Goal: Task Accomplishment & Management: Manage account settings

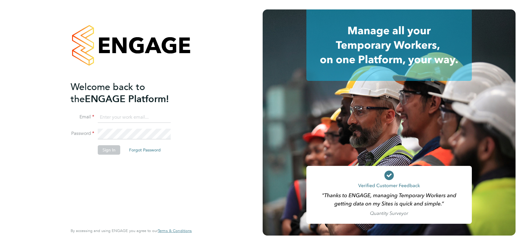
click at [130, 116] on input at bounding box center [134, 117] width 73 height 11
type input "[EMAIL_ADDRESS][DOMAIN_NAME]"
click at [114, 151] on button "Sign In" at bounding box center [109, 149] width 22 height 9
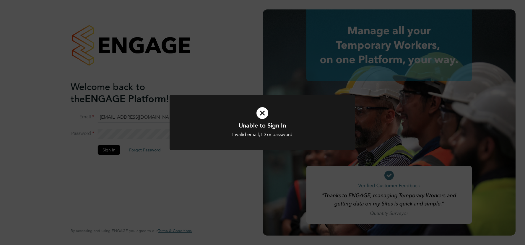
click at [122, 130] on div "Unable to Sign In Invalid email, ID or password Cancel Okay" at bounding box center [262, 122] width 525 height 245
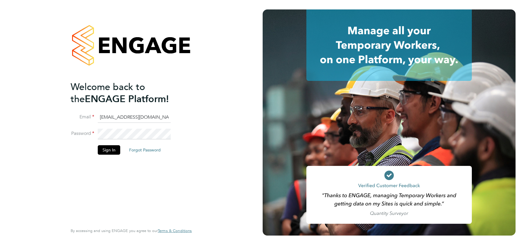
click at [46, 132] on div "Welcome back to the ENGAGE Platform! Email csi.admin@uk.g4s.com Password Sign I…" at bounding box center [131, 122] width 262 height 245
click at [109, 152] on button "Sign In" at bounding box center [109, 149] width 22 height 9
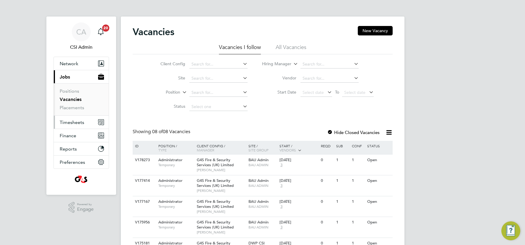
click at [76, 125] on span "Timesheets" at bounding box center [72, 123] width 25 height 6
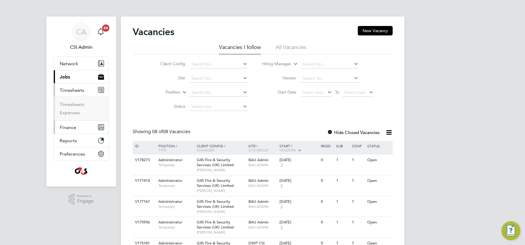
click at [74, 129] on span "Finance" at bounding box center [68, 128] width 17 height 6
click at [76, 119] on link "Invoices & Credit Notes" at bounding box center [78, 121] width 37 height 12
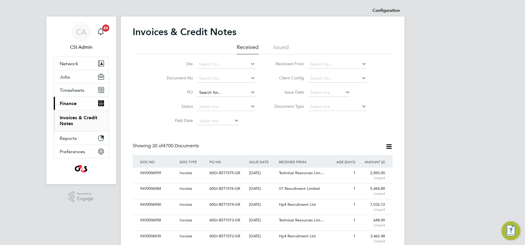
click at [211, 92] on input at bounding box center [226, 93] width 58 height 8
paste input "60GI110389"
type input "60GI110389"
click at [216, 102] on b "60GI110389" at bounding box center [210, 100] width 23 height 5
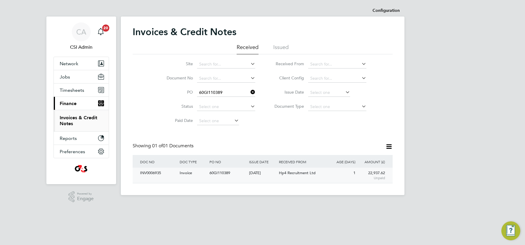
click at [254, 175] on div "[DATE]" at bounding box center [262, 173] width 30 height 11
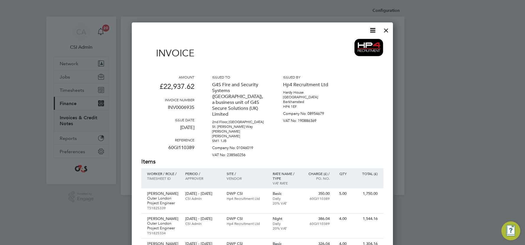
click at [388, 30] on div at bounding box center [386, 29] width 11 height 11
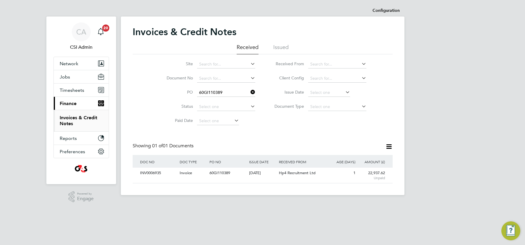
click at [249, 93] on icon at bounding box center [249, 92] width 0 height 8
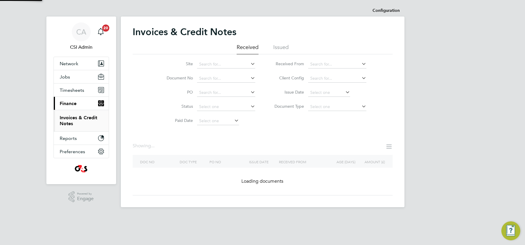
click at [206, 90] on input at bounding box center [226, 93] width 58 height 8
paste input "60GI110394"
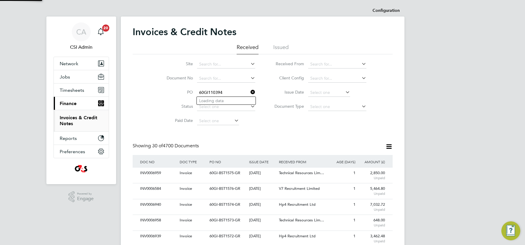
scroll to position [11, 40]
type input "60GI110394"
click at [221, 100] on b "60GI110394" at bounding box center [210, 100] width 23 height 5
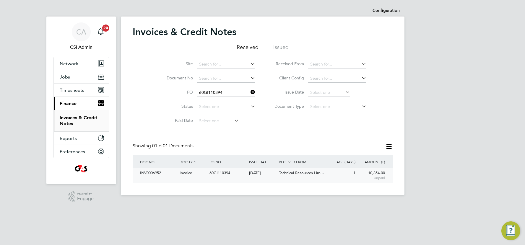
click at [312, 172] on span "Technical Resources Lim…" at bounding box center [301, 172] width 45 height 5
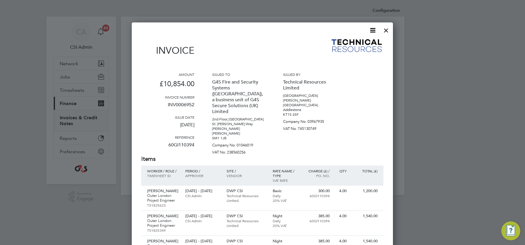
click at [387, 31] on div at bounding box center [386, 29] width 11 height 11
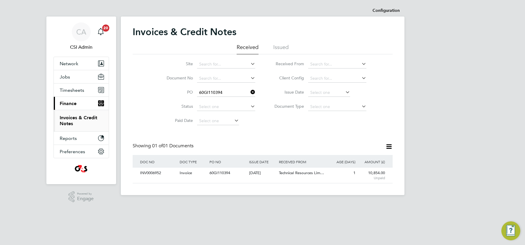
click at [249, 93] on icon at bounding box center [249, 92] width 0 height 8
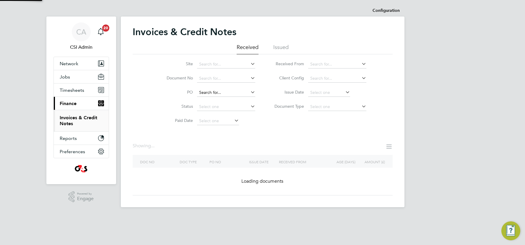
click at [217, 92] on input at bounding box center [226, 93] width 58 height 8
paste input "60GI110390"
click at [217, 93] on input "60GI110390" at bounding box center [226, 93] width 58 height 8
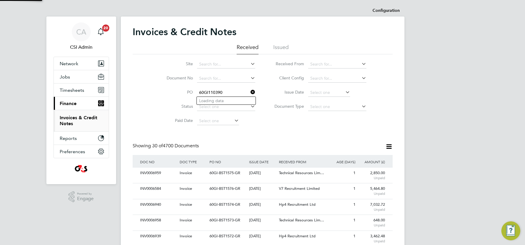
scroll to position [11, 40]
type input "60GI110390"
click at [218, 101] on b "60GI110390" at bounding box center [210, 100] width 23 height 5
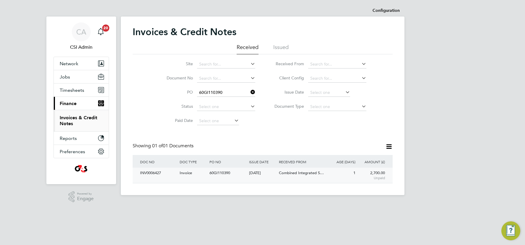
click at [206, 172] on div "Invoice" at bounding box center [193, 173] width 30 height 11
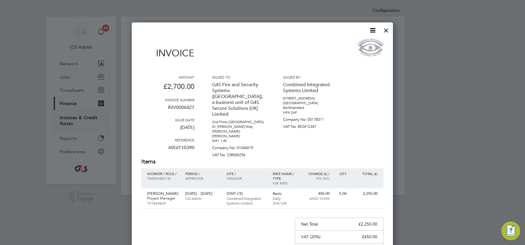
click at [387, 31] on div at bounding box center [386, 29] width 11 height 11
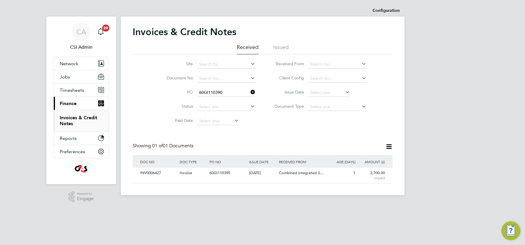
click at [249, 92] on icon at bounding box center [249, 92] width 0 height 8
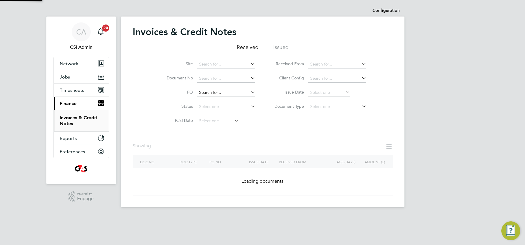
click at [223, 92] on input at bounding box center [226, 93] width 58 height 8
paste input "60GI-BST1571-GR"
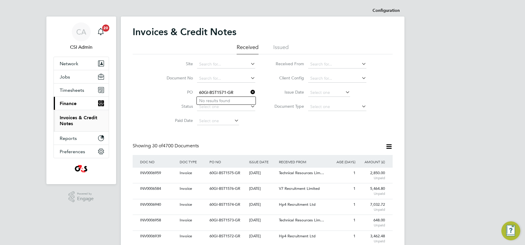
scroll to position [11, 40]
type input "60GI-BST1571-GR"
click at [223, 105] on ul "No results found" at bounding box center [225, 101] width 59 height 8
click at [228, 84] on li "Document No" at bounding box center [206, 78] width 111 height 14
click at [219, 88] on li "PO" at bounding box center [206, 93] width 111 height 14
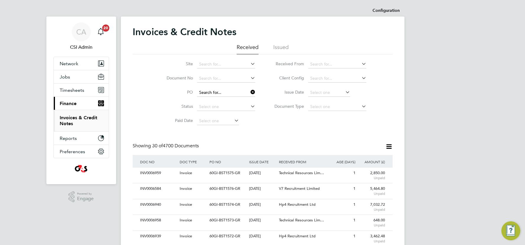
click at [219, 93] on input at bounding box center [226, 93] width 58 height 8
click at [218, 93] on input at bounding box center [226, 93] width 58 height 8
paste input "60GI-BST1571-GR"
type input "60GI-BST1571-GR"
click at [72, 90] on span "Timesheets" at bounding box center [72, 90] width 25 height 6
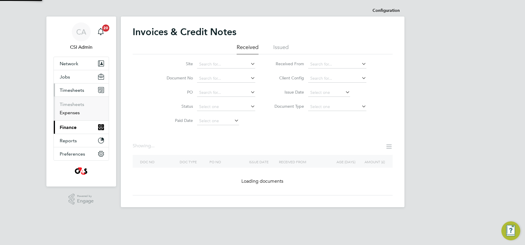
click at [69, 113] on link "Expenses" at bounding box center [70, 113] width 20 height 6
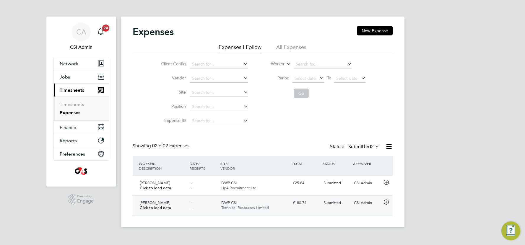
click at [248, 205] on div "DWP CSI Technical Resources Limited" at bounding box center [254, 205] width 71 height 15
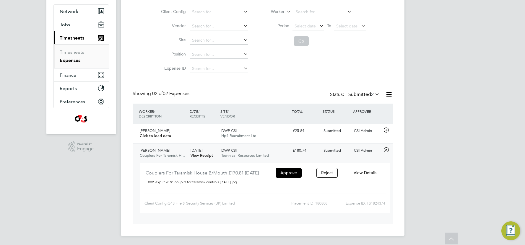
click at [371, 173] on span "View Details" at bounding box center [364, 172] width 23 height 5
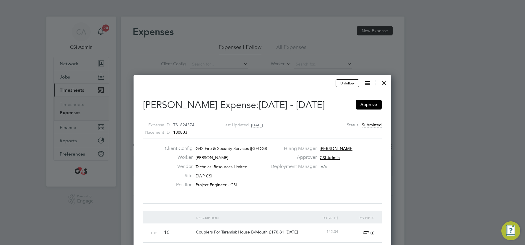
click at [384, 81] on div at bounding box center [384, 81] width 11 height 11
